Goal: Task Accomplishment & Management: Manage account settings

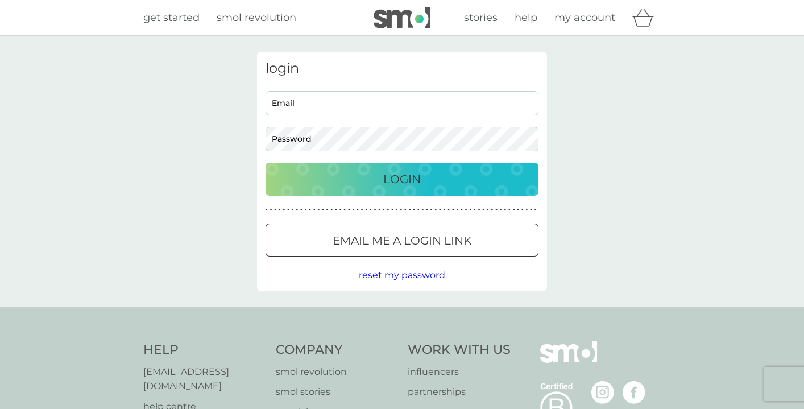
click at [409, 89] on div "login Email Password Login ● ● ● ● ● ● ● ● ● ● ● ● ● ● ● ● ● ● ● ● ● ● ● ● ● ● …" at bounding box center [402, 171] width 290 height 239
click at [409, 98] on input "Email" at bounding box center [402, 103] width 273 height 24
type input "[PERSON_NAME][EMAIL_ADDRESS][PERSON_NAME][DOMAIN_NAME]"
click at [420, 187] on p "Login" at bounding box center [402, 179] width 38 height 18
